Goal: Task Accomplishment & Management: Manage account settings

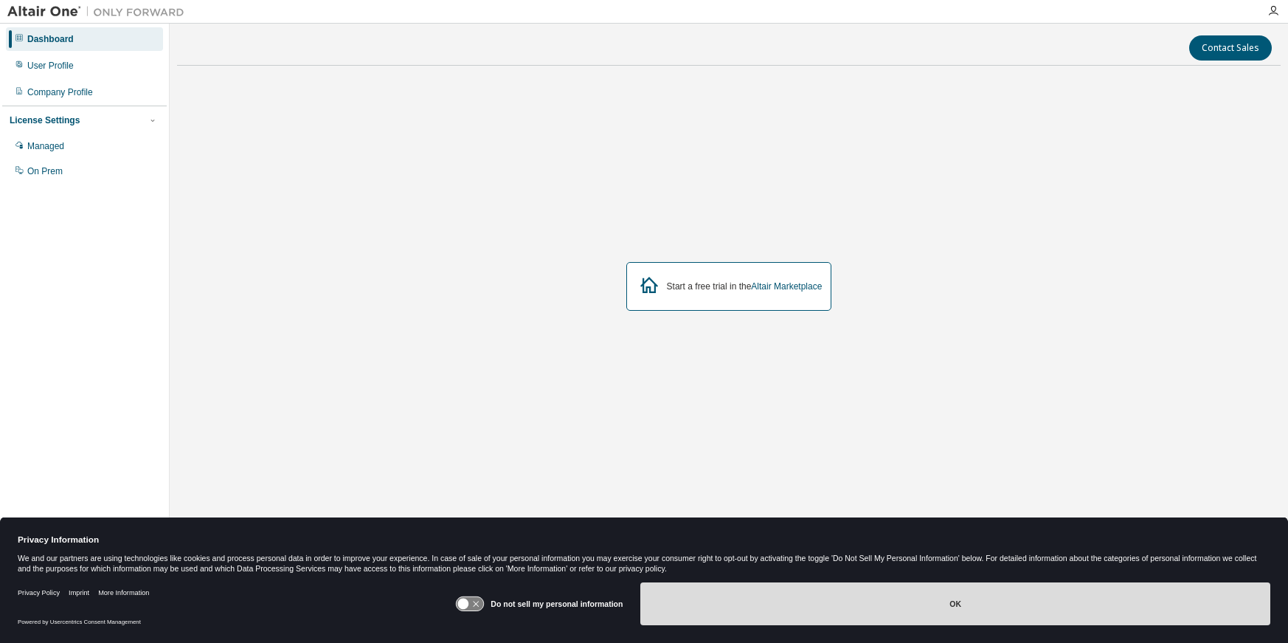
click at [881, 609] on button "OK" at bounding box center [956, 603] width 630 height 43
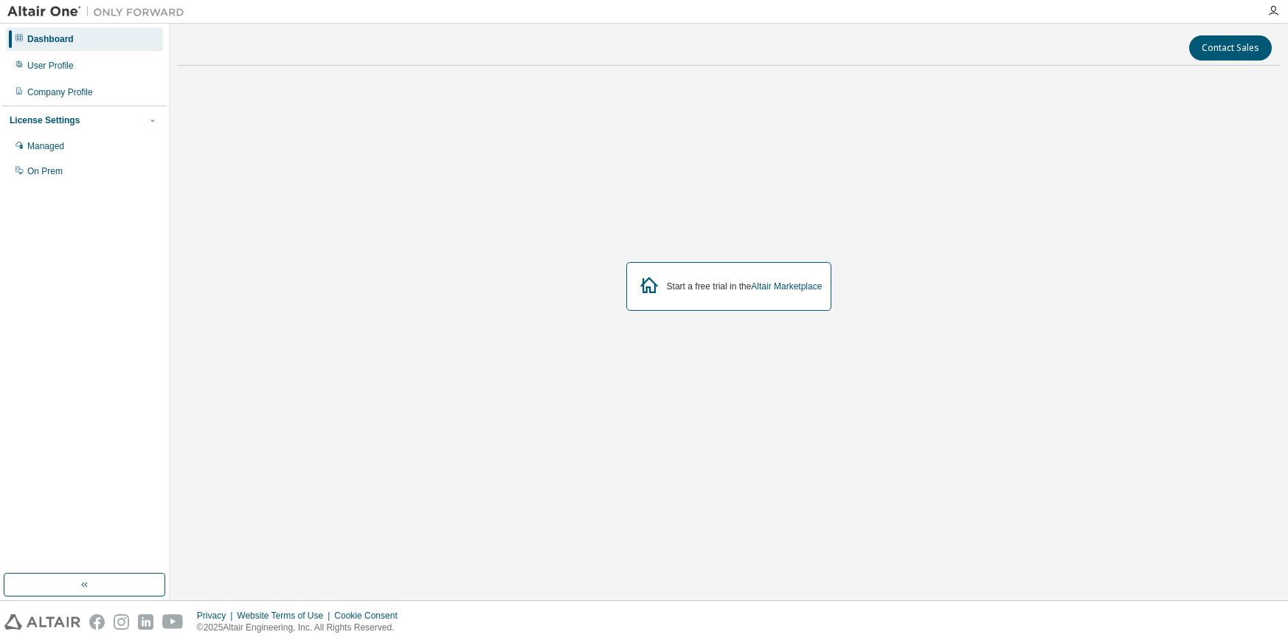
click at [151, 118] on icon "button" at bounding box center [152, 120] width 9 height 9
click at [48, 120] on div "License Settings" at bounding box center [45, 120] width 70 height 12
click at [47, 67] on div "User Profile" at bounding box center [50, 66] width 46 height 12
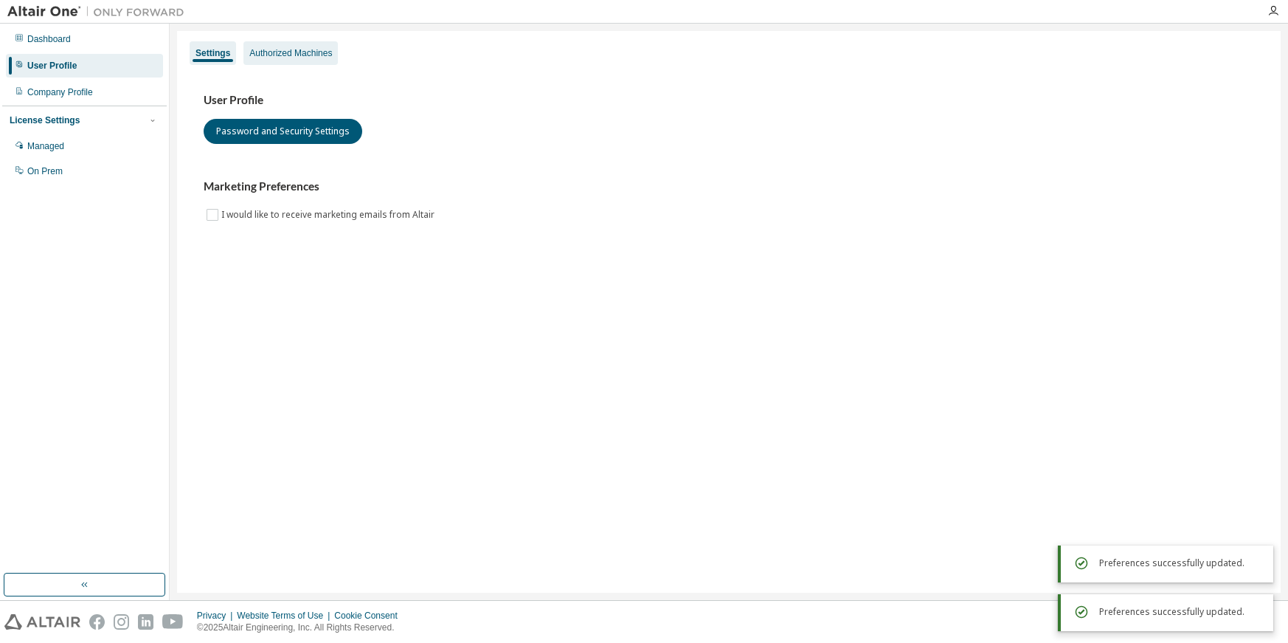
click at [281, 52] on div "Authorized Machines" at bounding box center [290, 53] width 83 height 12
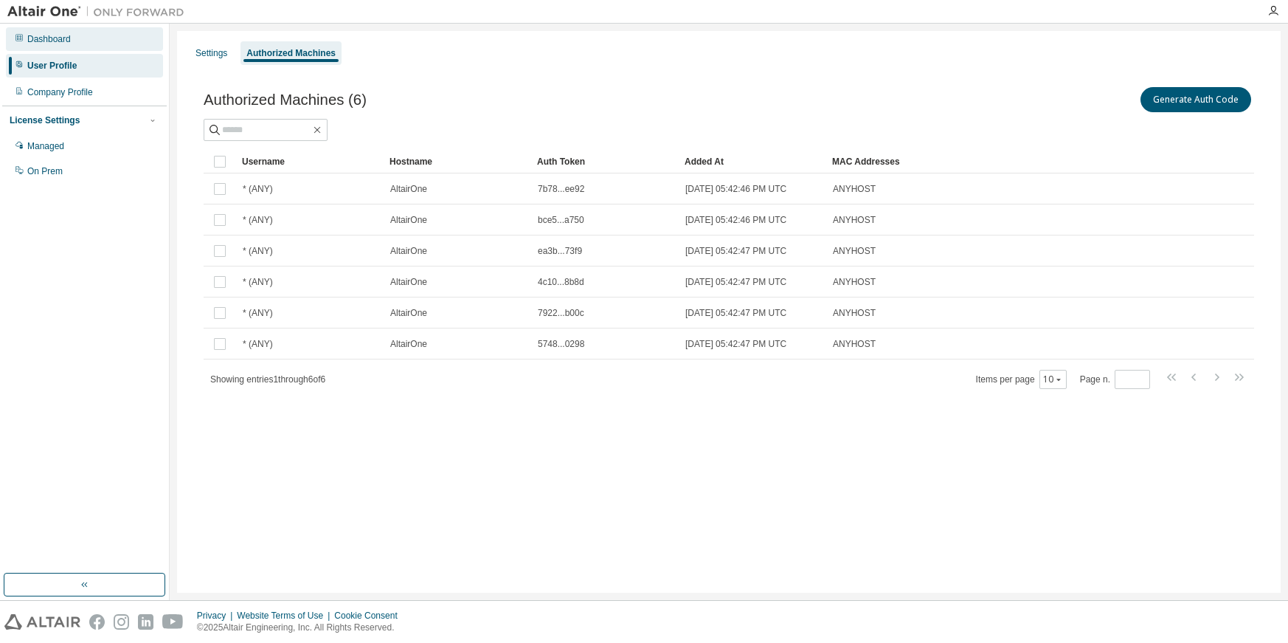
click at [27, 41] on div "Dashboard" at bounding box center [49, 39] width 44 height 12
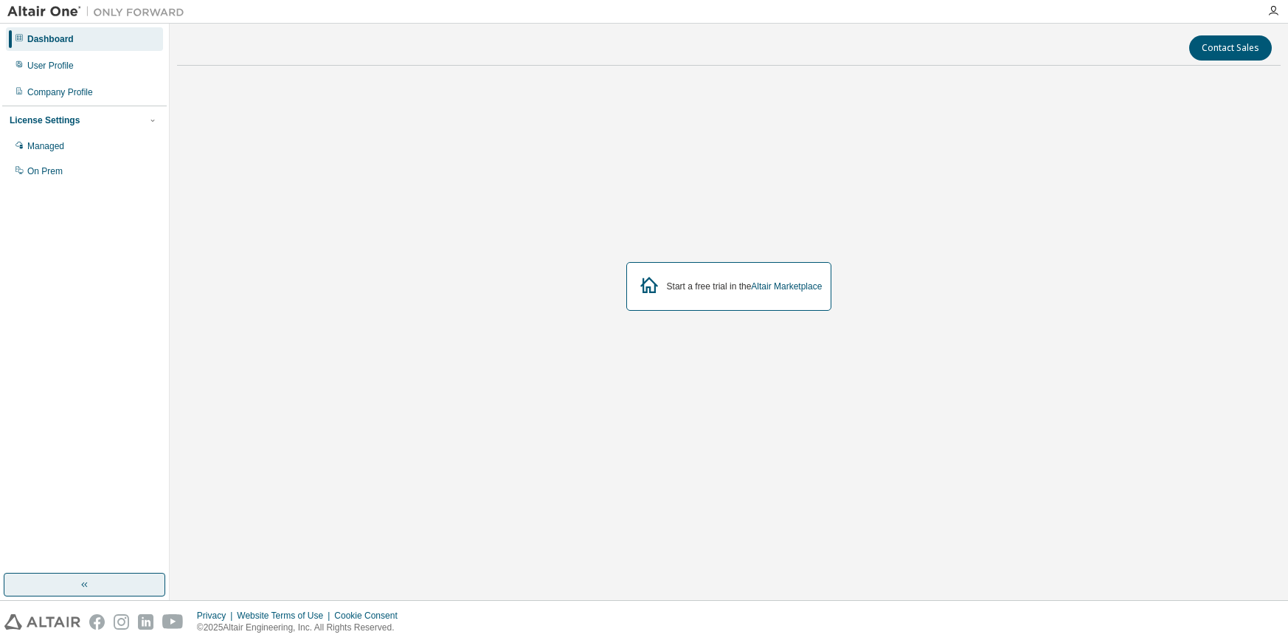
click at [114, 587] on button "button" at bounding box center [85, 585] width 162 height 24
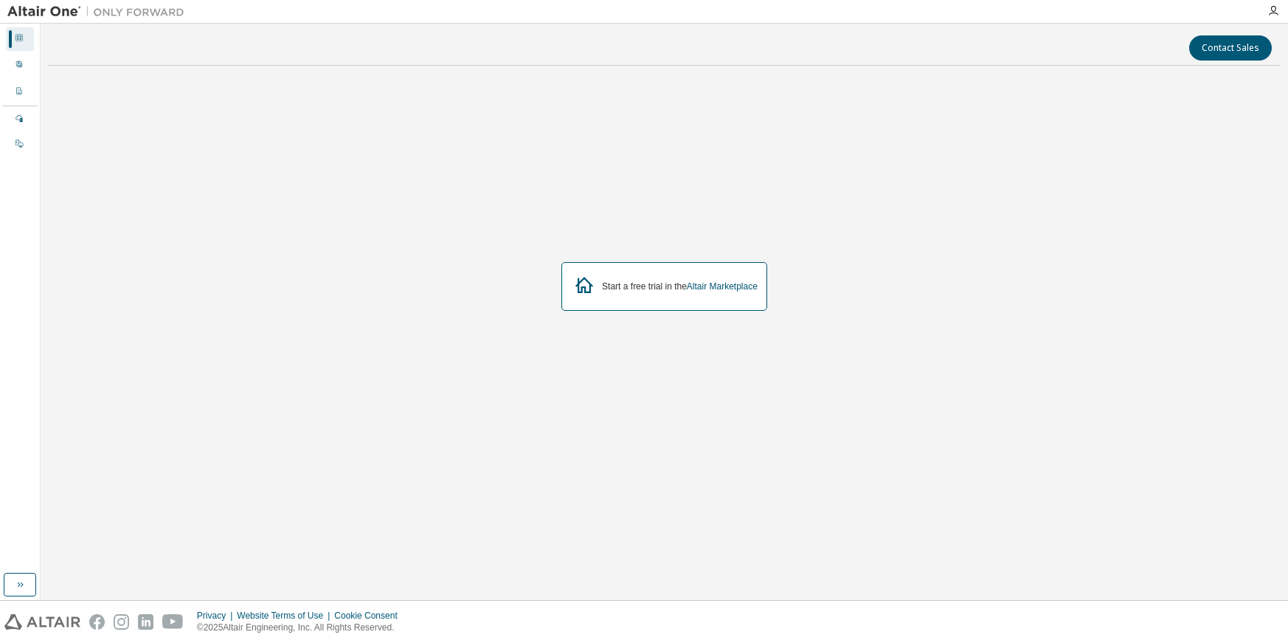
click at [41, 7] on img at bounding box center [99, 11] width 184 height 15
click at [49, 10] on img at bounding box center [99, 11] width 184 height 15
click at [165, 17] on img at bounding box center [99, 11] width 184 height 15
click at [1271, 13] on icon "button" at bounding box center [1274, 11] width 12 height 12
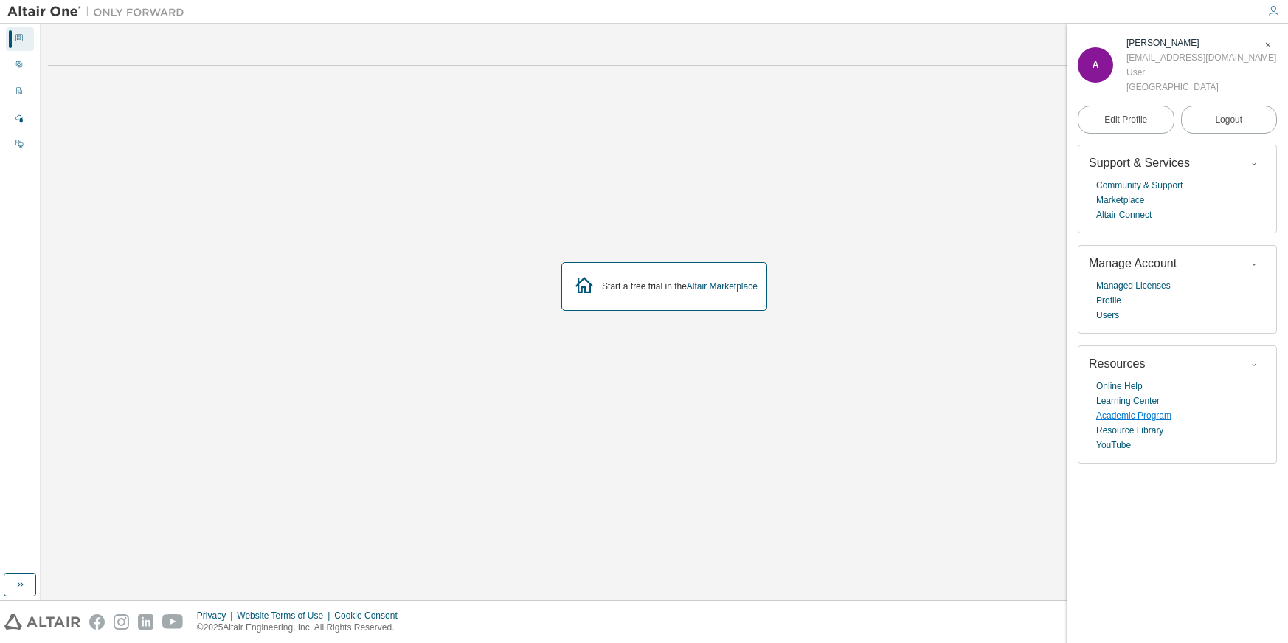
click at [1130, 419] on link "Academic Program" at bounding box center [1134, 415] width 75 height 15
